Goal: Task Accomplishment & Management: Manage account settings

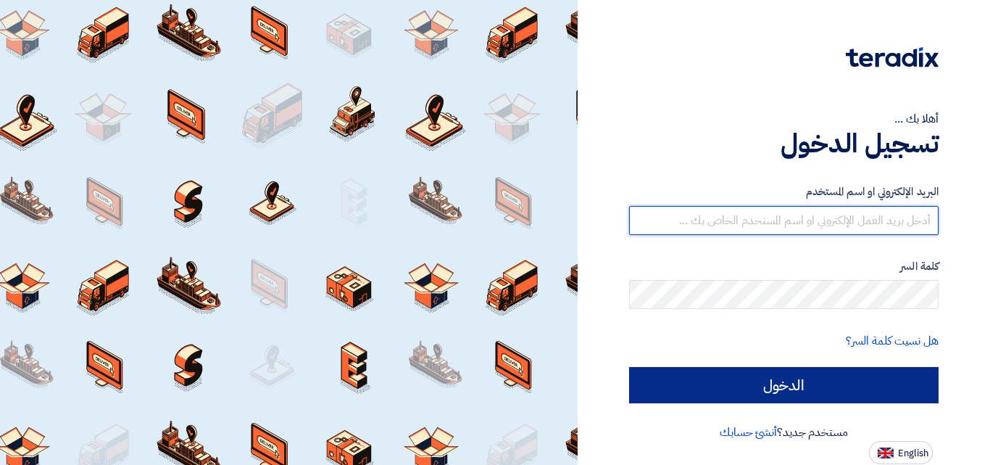
type input "[EMAIL_ADDRESS][DOMAIN_NAME]"
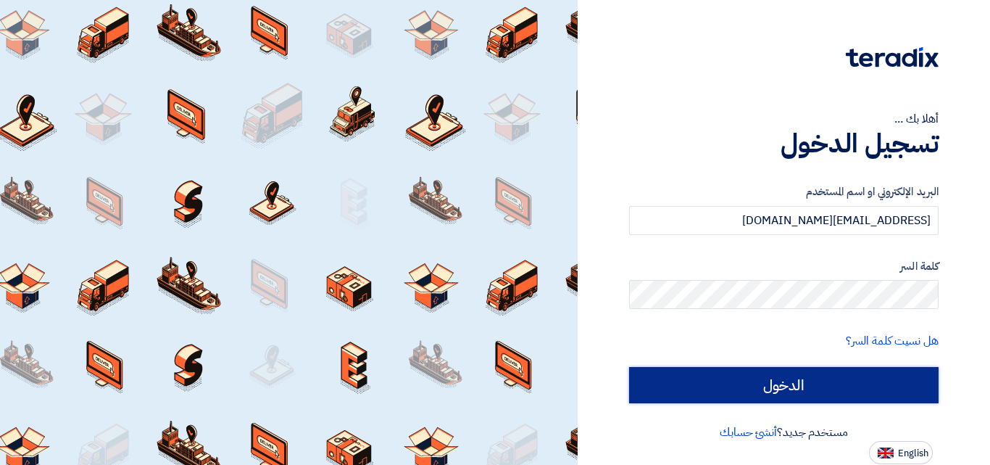
click at [747, 387] on input "الدخول" at bounding box center [783, 385] width 309 height 36
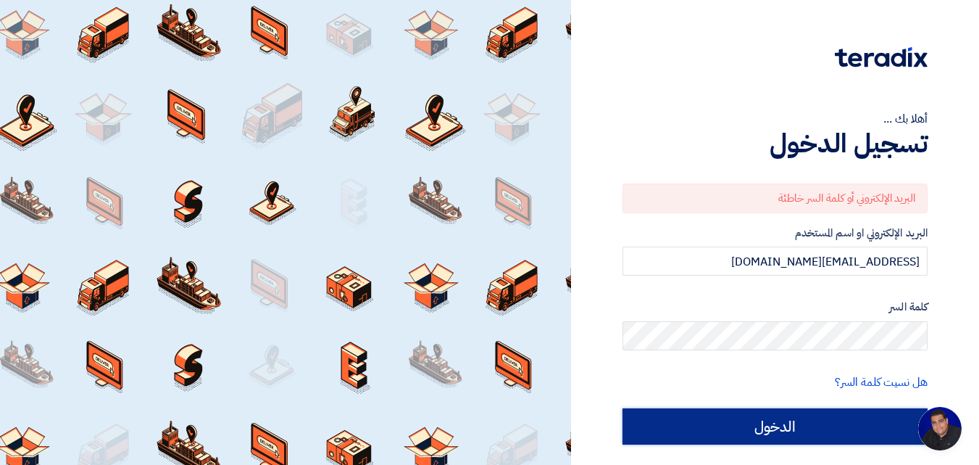
click at [776, 420] on input "الدخول" at bounding box center [775, 426] width 305 height 36
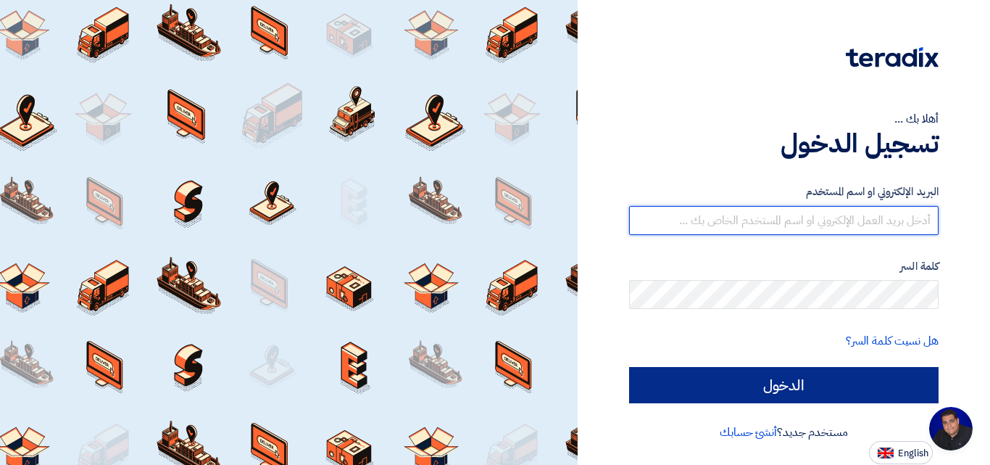
type input "[EMAIL_ADDRESS][DOMAIN_NAME]"
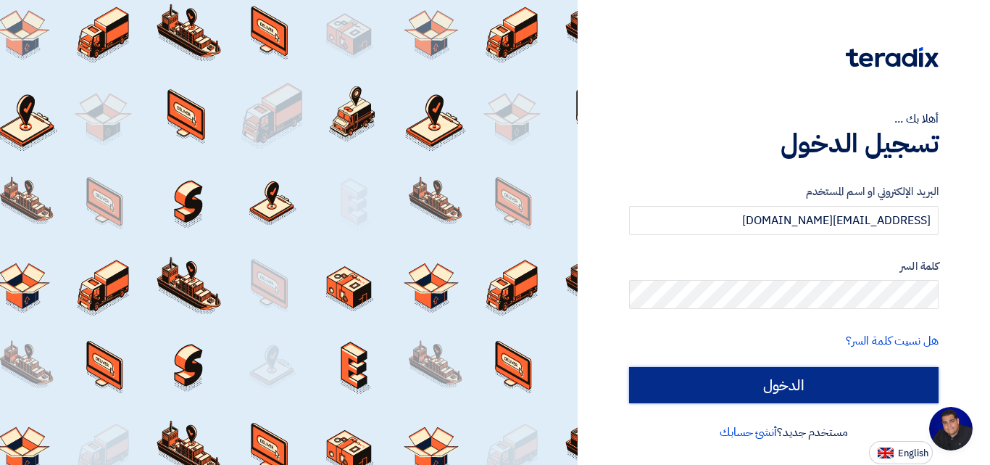
click at [791, 381] on input "الدخول" at bounding box center [783, 385] width 309 height 36
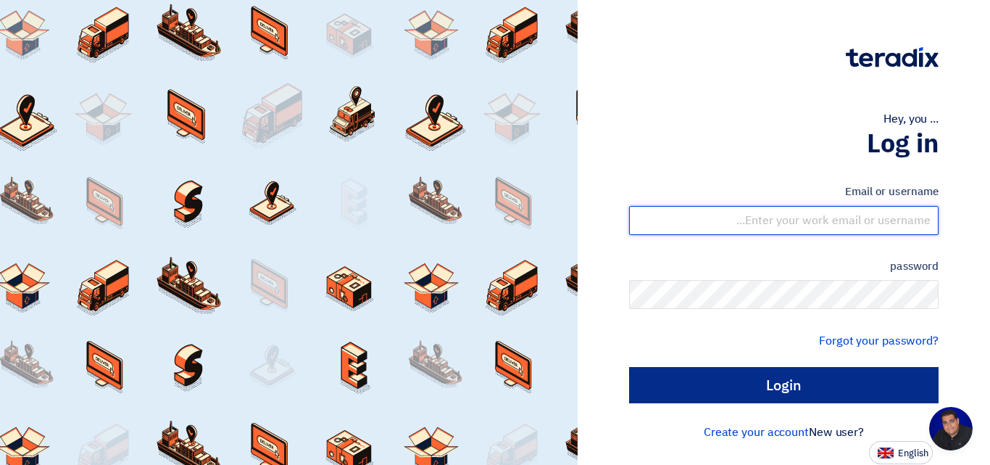
type input "[EMAIL_ADDRESS][DOMAIN_NAME]"
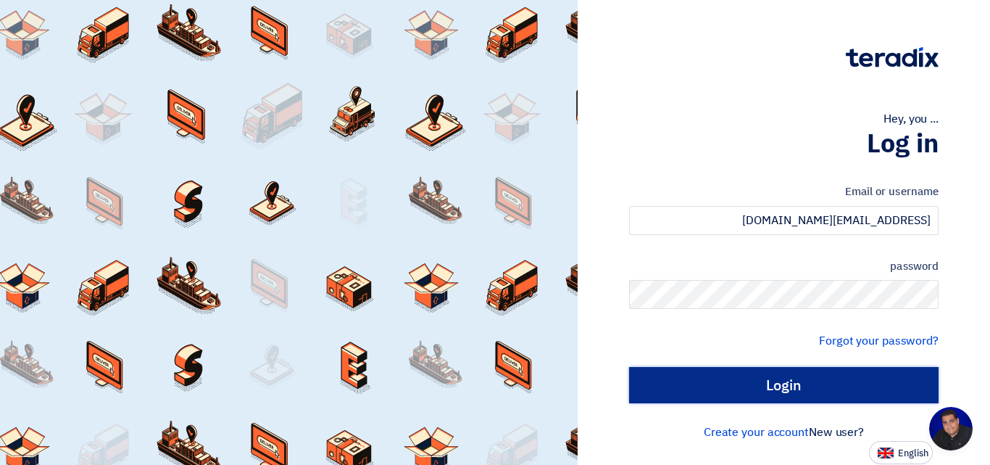
click at [778, 383] on input "Login" at bounding box center [783, 385] width 309 height 36
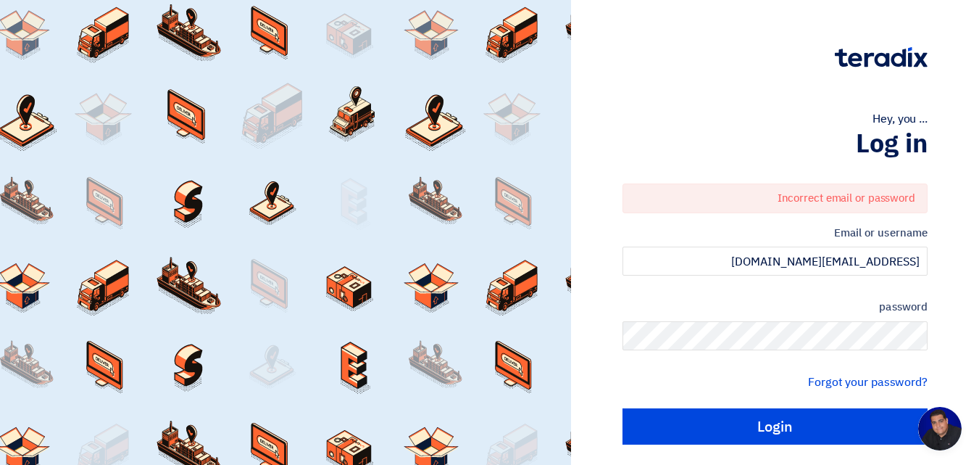
click at [823, 198] on font "Incorrect email or password" at bounding box center [847, 198] width 138 height 16
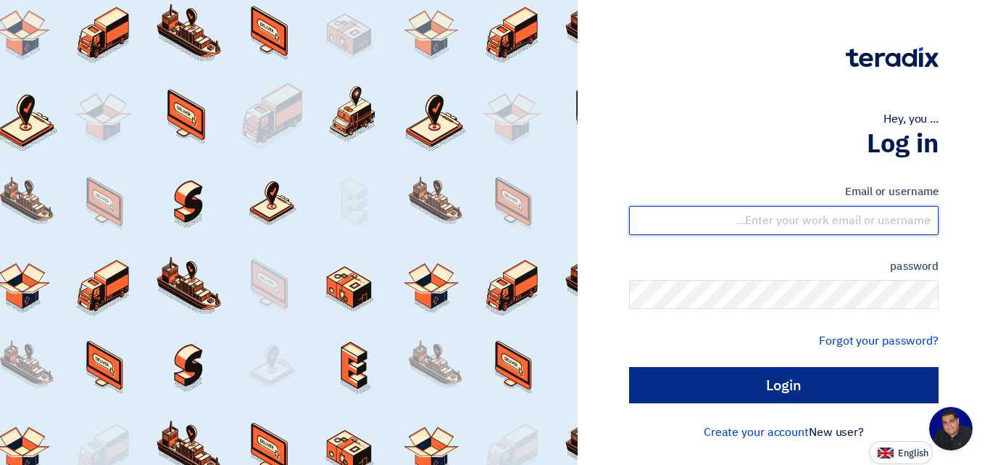
type input "[EMAIL_ADDRESS][DOMAIN_NAME]"
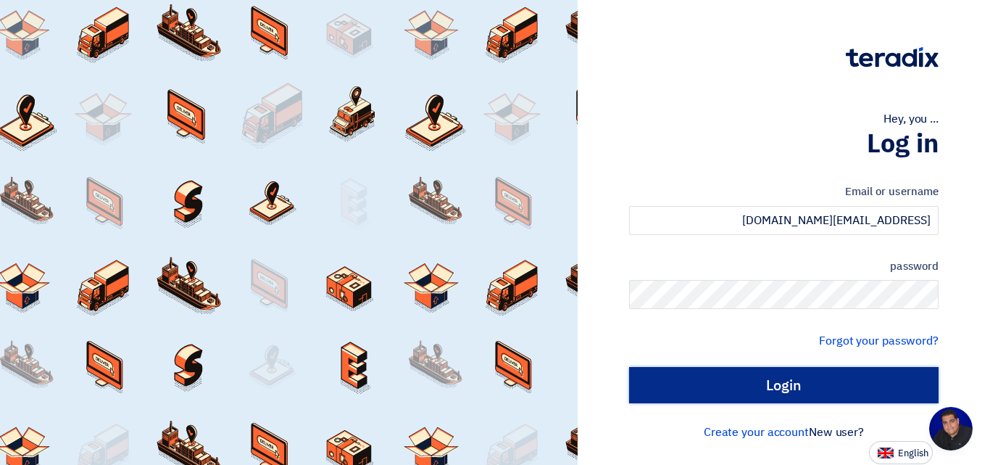
click at [792, 376] on input "Login" at bounding box center [783, 385] width 309 height 36
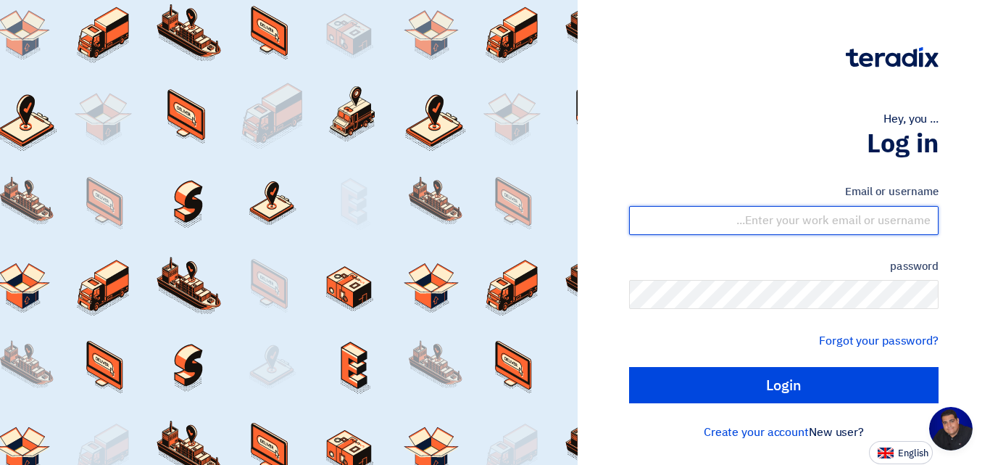
type input "[EMAIL_ADDRESS][DOMAIN_NAME]"
drag, startPoint x: 928, startPoint y: 223, endPoint x: 820, endPoint y: 226, distance: 108.0
click at [820, 226] on input "[EMAIL_ADDRESS][DOMAIN_NAME]" at bounding box center [783, 220] width 309 height 29
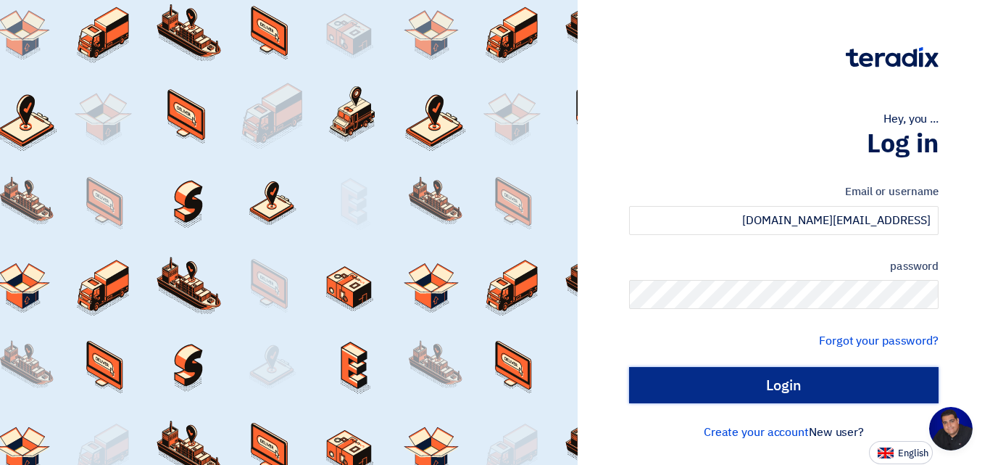
click at [785, 381] on input "Login" at bounding box center [783, 385] width 309 height 36
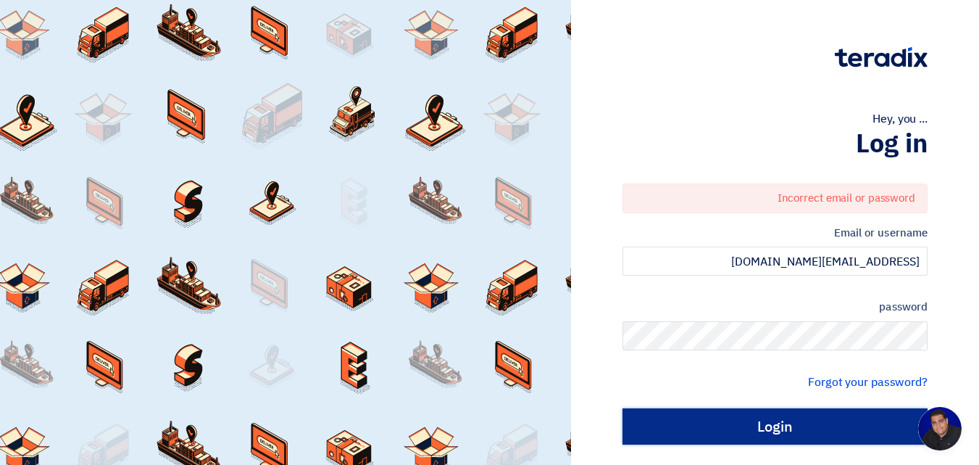
click at [807, 426] on input "Login" at bounding box center [775, 426] width 305 height 36
